Goal: Task Accomplishment & Management: Complete application form

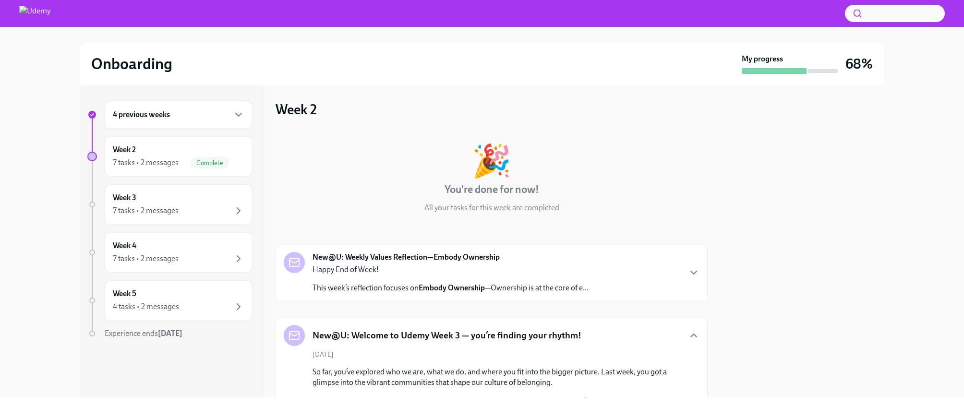
scroll to position [390, 0]
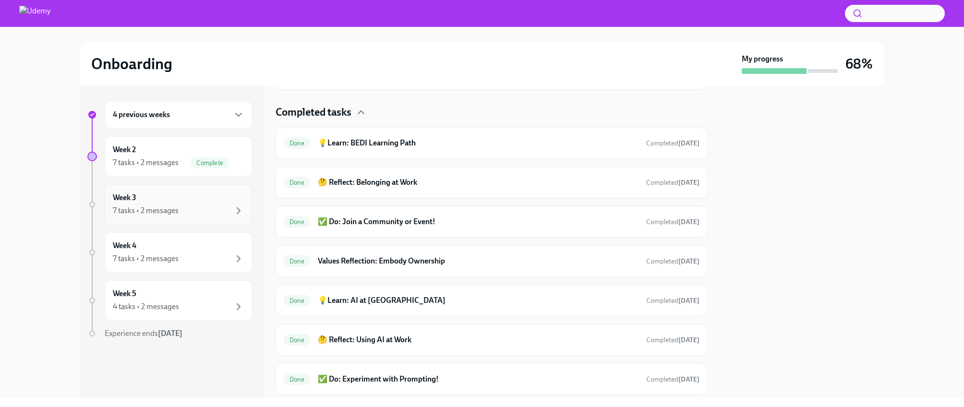
click at [241, 203] on div "Week 3 7 tasks • 2 messages" at bounding box center [179, 205] width 132 height 24
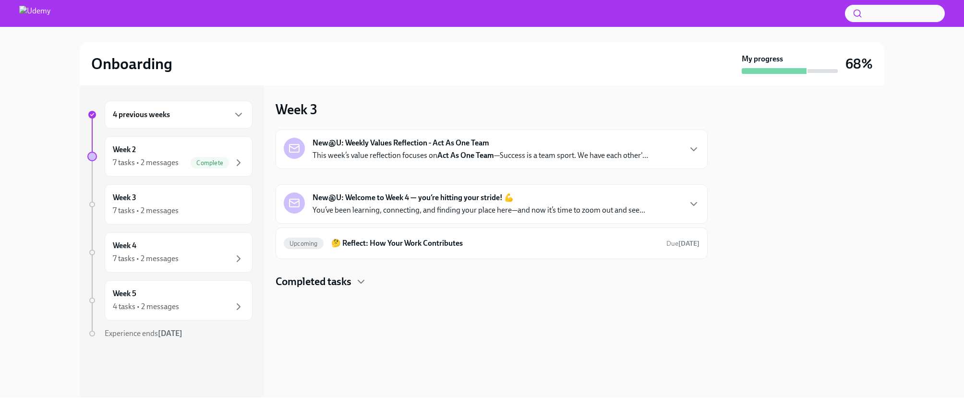
click at [411, 205] on p "You’ve been learning, connecting, and finding your place here—and now it’s time…" at bounding box center [479, 210] width 333 height 11
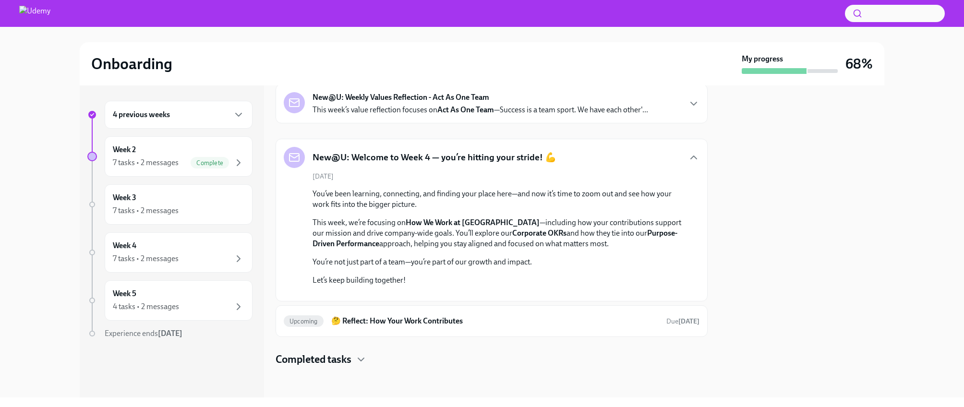
scroll to position [231, 0]
click at [358, 358] on icon "button" at bounding box center [361, 360] width 12 height 12
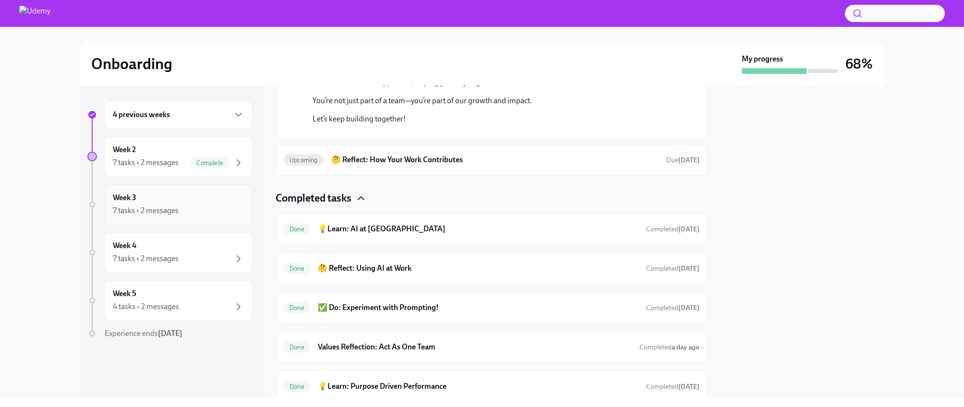
scroll to position [200, 0]
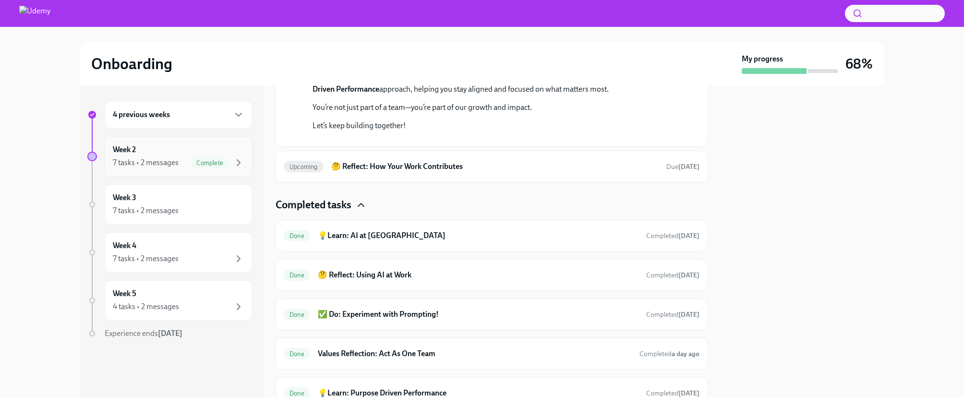
click at [229, 167] on div "Complete" at bounding box center [218, 163] width 54 height 12
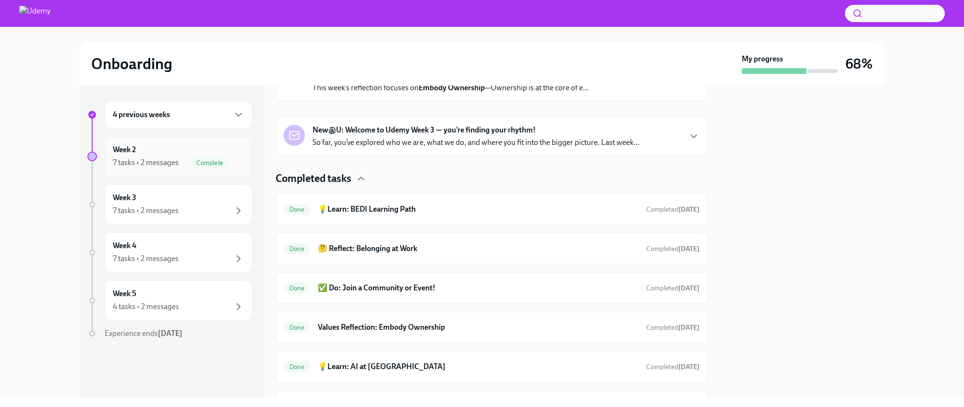
scroll to position [295, 0]
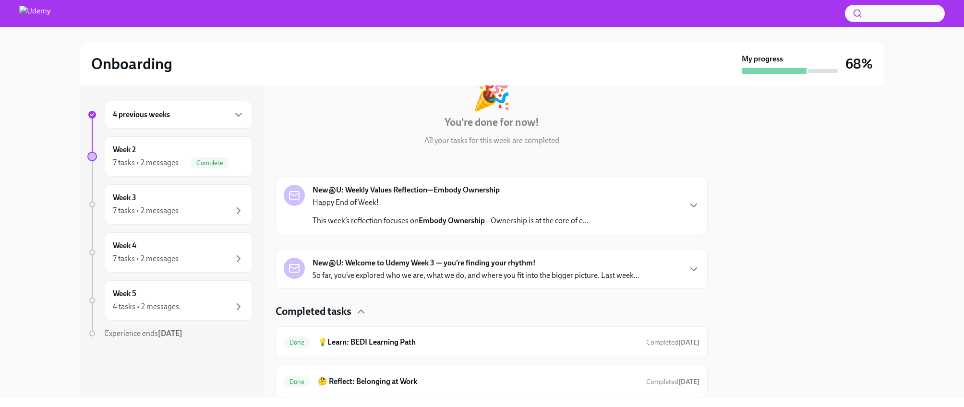
click at [405, 198] on p "Happy End of Week!" at bounding box center [451, 202] width 276 height 11
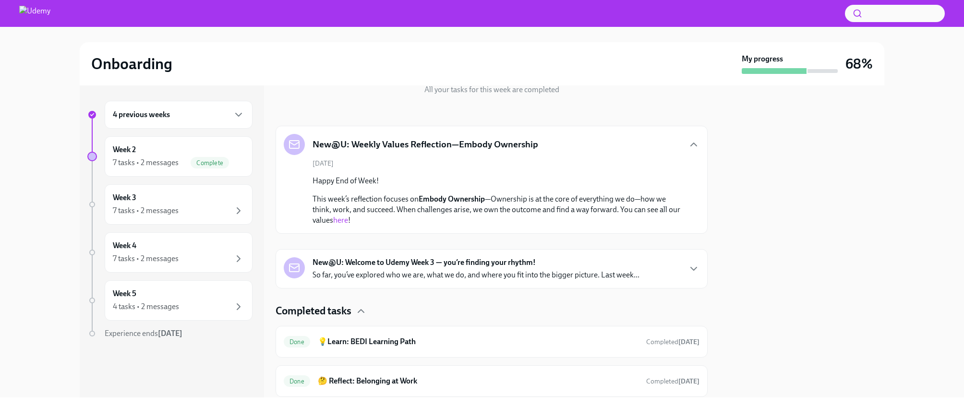
scroll to position [120, 0]
click at [395, 272] on p "So far, you’ve explored who we are, what we do, and where you fit into the bigg…" at bounding box center [476, 273] width 327 height 11
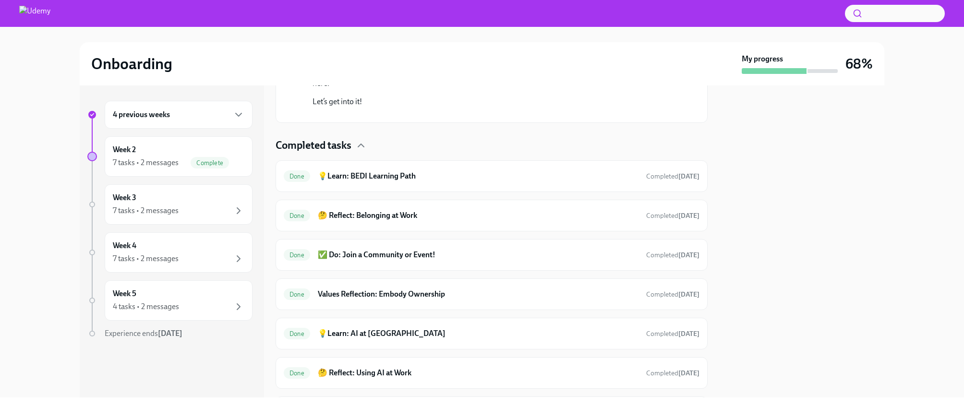
scroll to position [410, 0]
click at [383, 179] on h6 "💡Learn: BEDI Learning Path" at bounding box center [478, 174] width 321 height 11
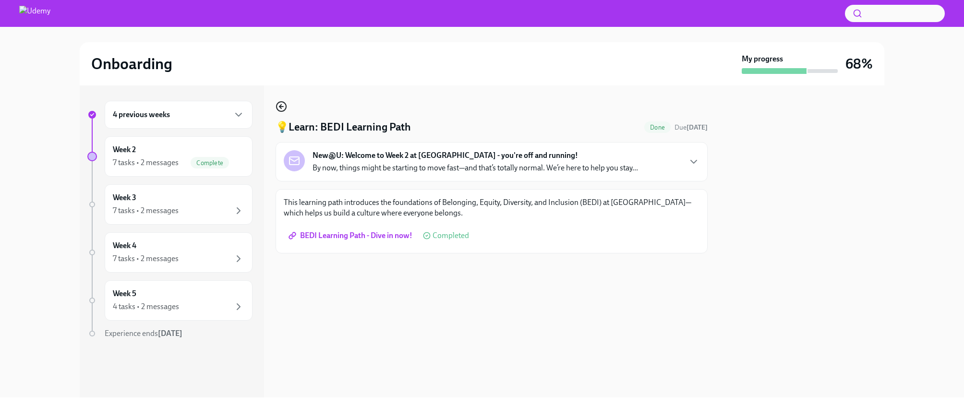
click at [285, 109] on icon "button" at bounding box center [282, 107] width 12 height 12
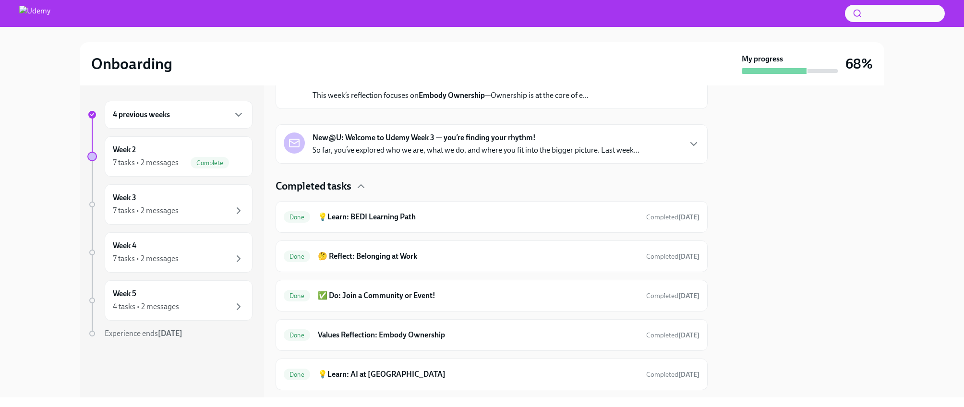
scroll to position [197, 0]
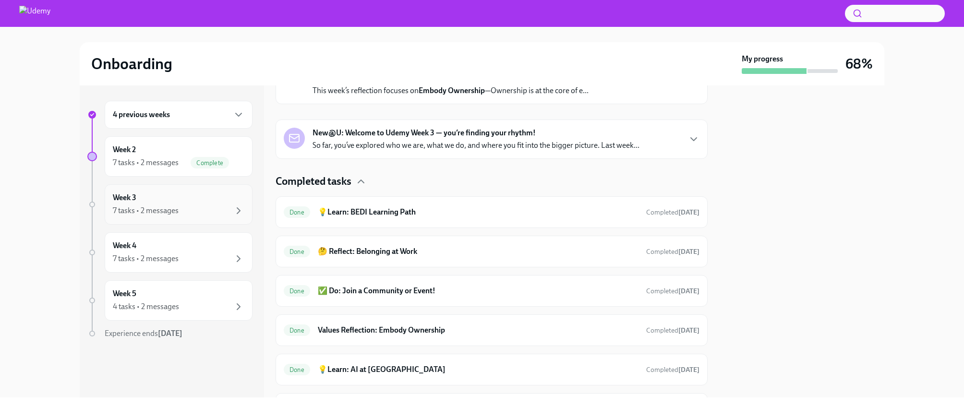
click at [193, 201] on div "Week 3 7 tasks • 2 messages" at bounding box center [179, 205] width 132 height 24
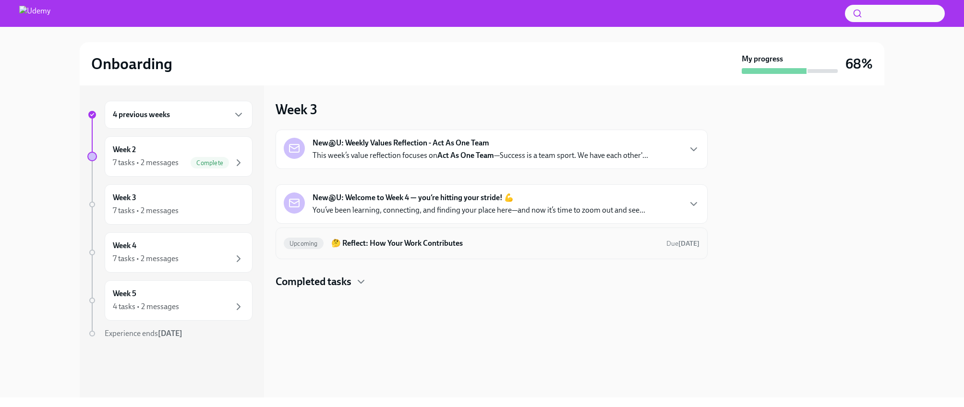
click at [362, 243] on h6 "🤔 Reflect: How Your Work Contributes" at bounding box center [494, 243] width 327 height 11
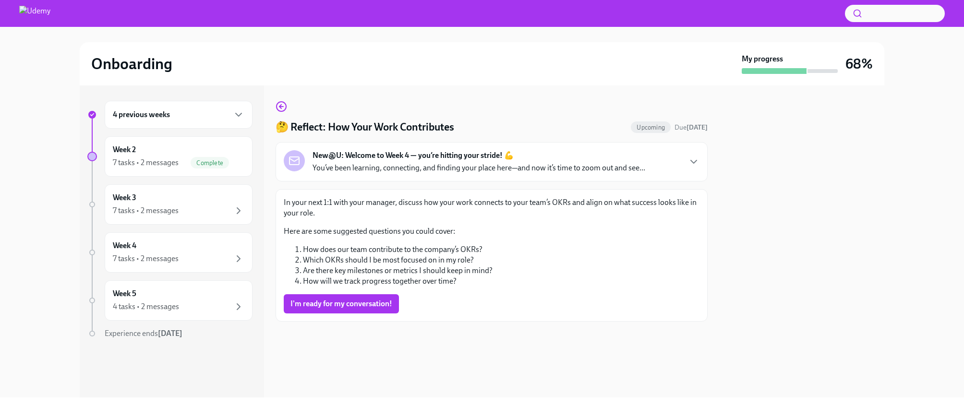
click at [405, 170] on p "You’ve been learning, connecting, and finding your place here—and now it’s time…" at bounding box center [479, 168] width 333 height 11
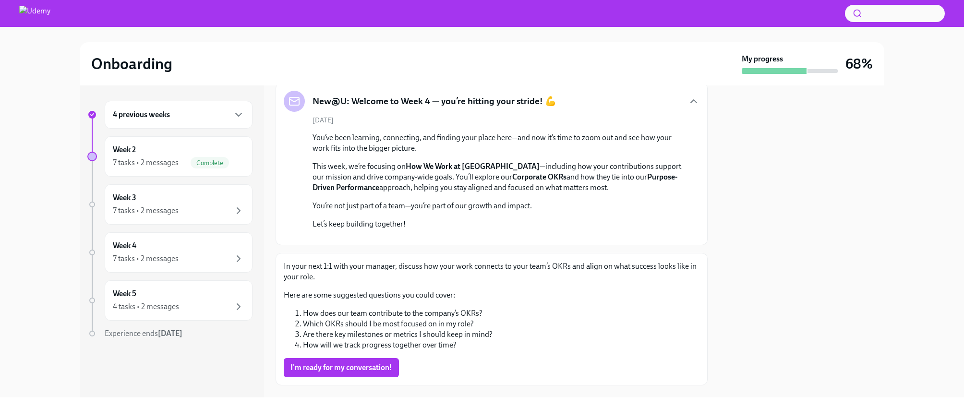
scroll to position [63, 0]
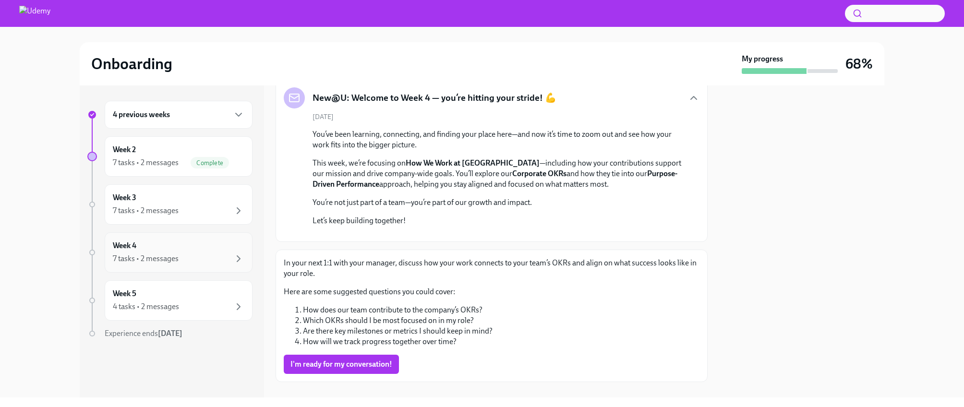
click at [144, 256] on div "7 tasks • 2 messages" at bounding box center [146, 259] width 66 height 11
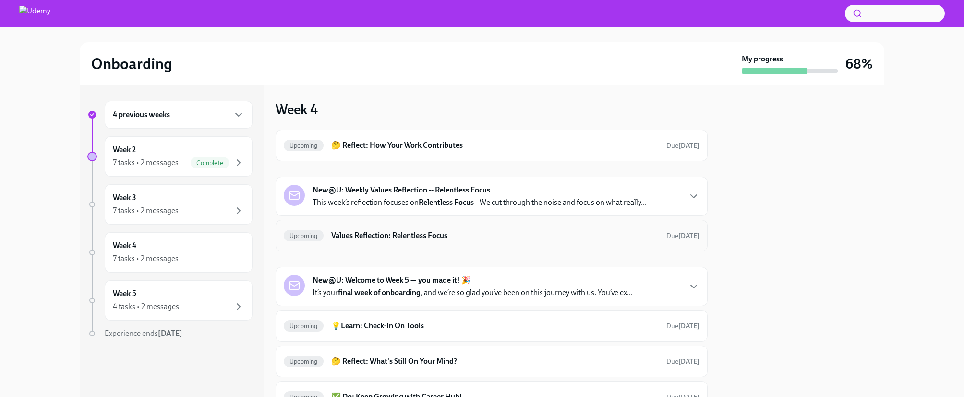
click at [370, 235] on h6 "Values Reflection: Relentless Focus" at bounding box center [494, 235] width 327 height 11
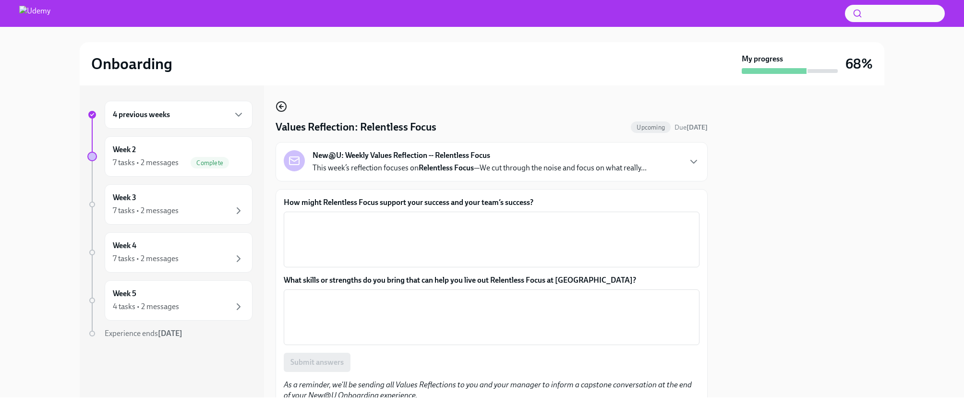
click at [282, 106] on icon "button" at bounding box center [282, 107] width 12 height 12
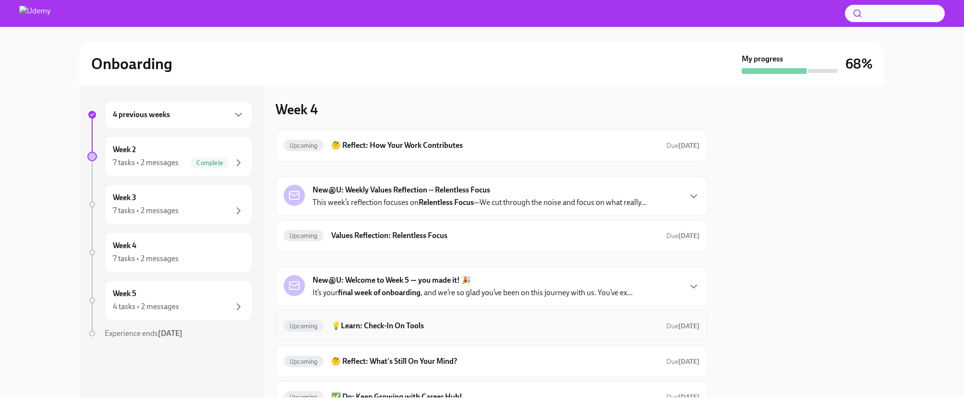
click at [352, 329] on h6 "💡Learn: Check-In On Tools" at bounding box center [494, 326] width 327 height 11
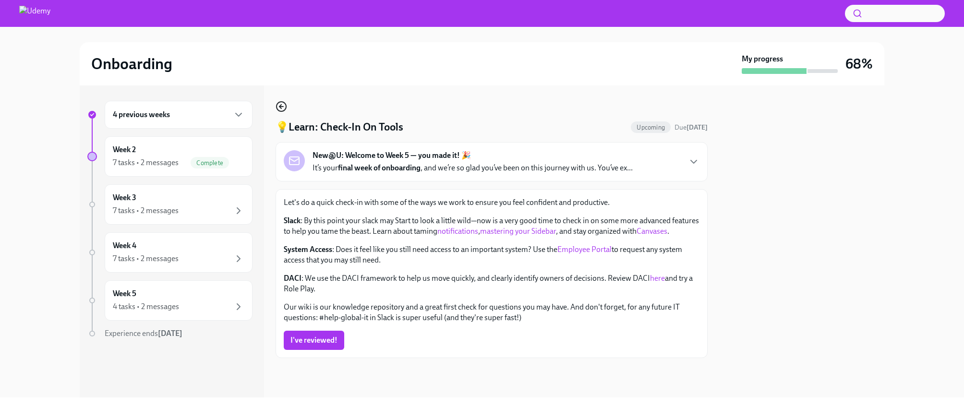
click at [279, 102] on circle "button" at bounding box center [282, 107] width 10 height 10
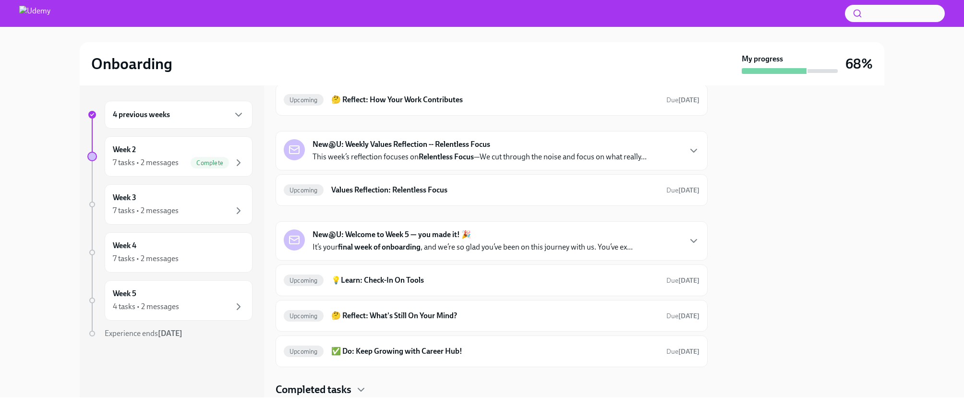
scroll to position [76, 0]
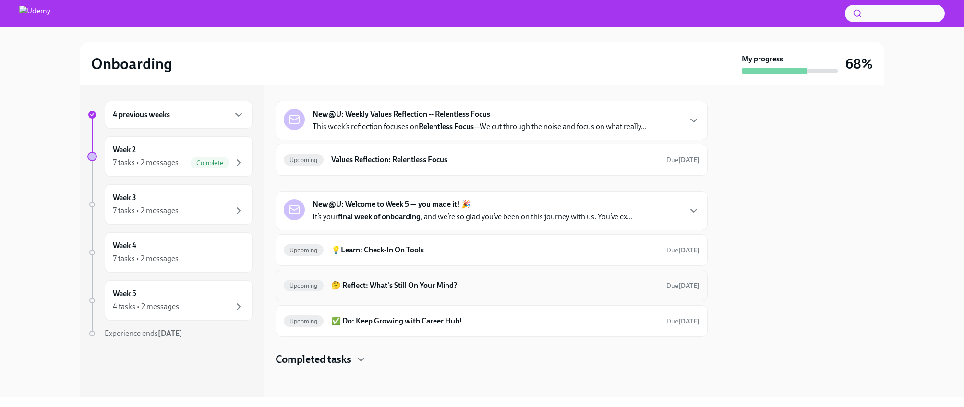
click at [393, 287] on h6 "🤔 Reflect: What's Still On Your Mind?" at bounding box center [494, 285] width 327 height 11
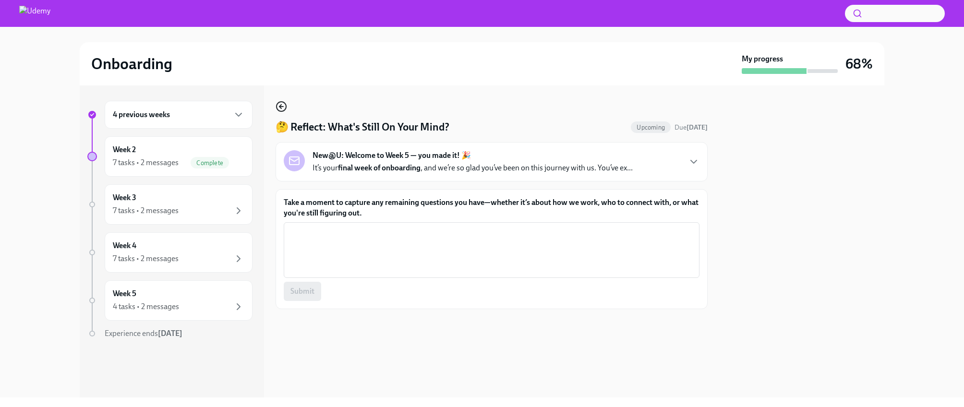
click at [282, 103] on icon "button" at bounding box center [282, 107] width 12 height 12
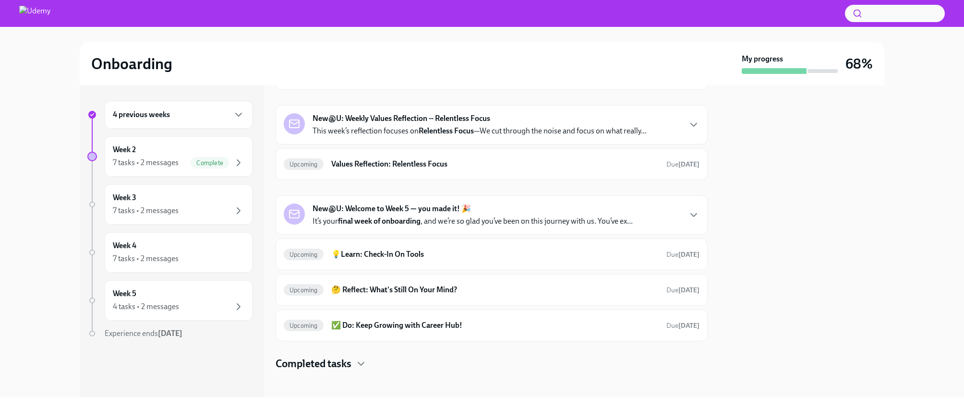
scroll to position [76, 0]
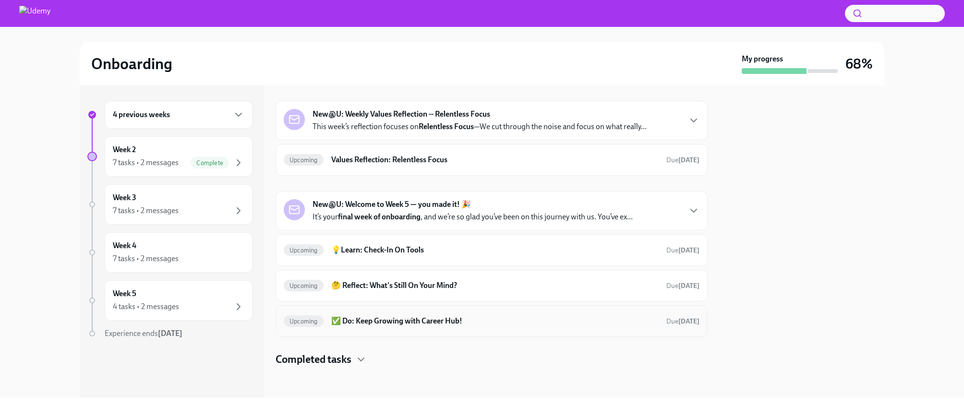
click at [356, 324] on h6 "✅ Do: Keep Growing with Career Hub!" at bounding box center [494, 321] width 327 height 11
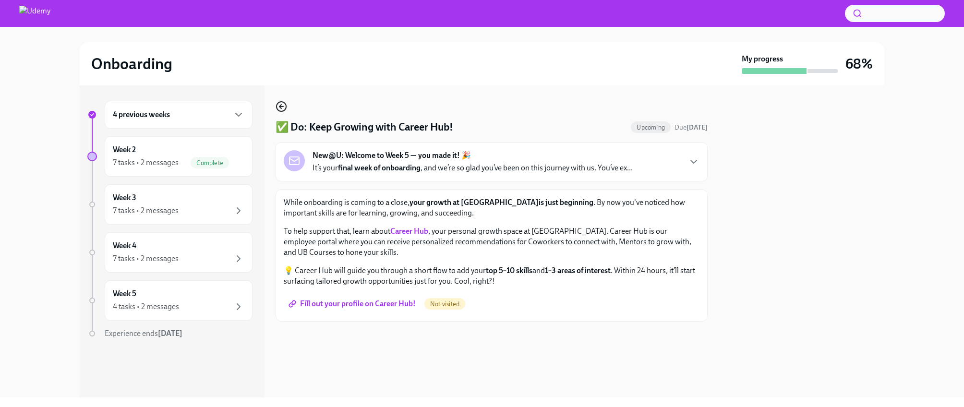
click at [280, 109] on icon "button" at bounding box center [282, 107] width 12 height 12
